Goal: Communication & Community: Answer question/provide support

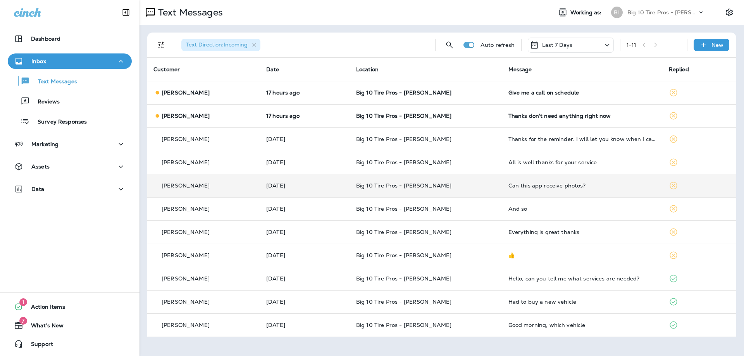
click at [592, 186] on div "Can this app receive photos?" at bounding box center [582, 185] width 148 height 6
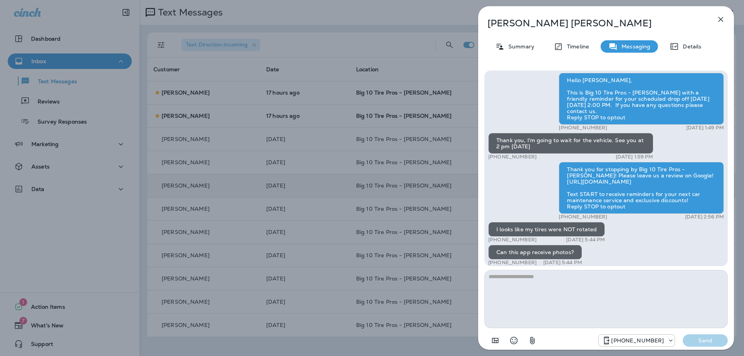
scroll to position [-7, 0]
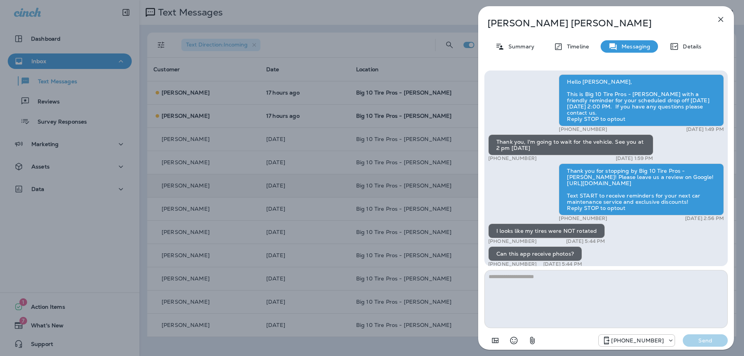
click at [723, 22] on icon "button" at bounding box center [720, 19] width 9 height 9
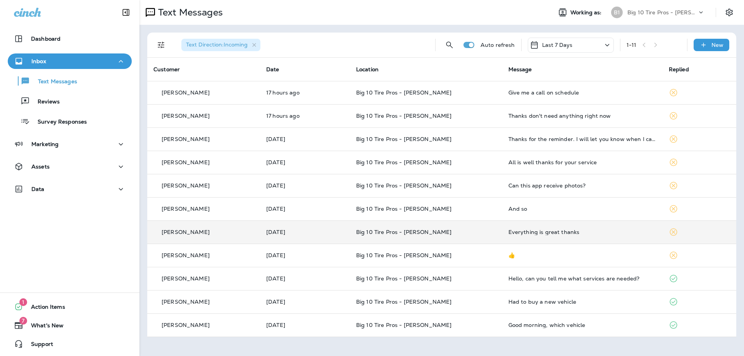
click at [548, 232] on div "Everything is great thanks" at bounding box center [582, 232] width 148 height 6
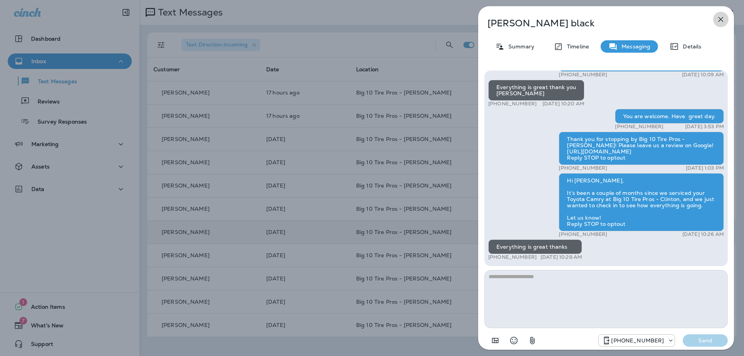
click at [718, 19] on icon "button" at bounding box center [720, 19] width 9 height 9
